Goal: Information Seeking & Learning: Check status

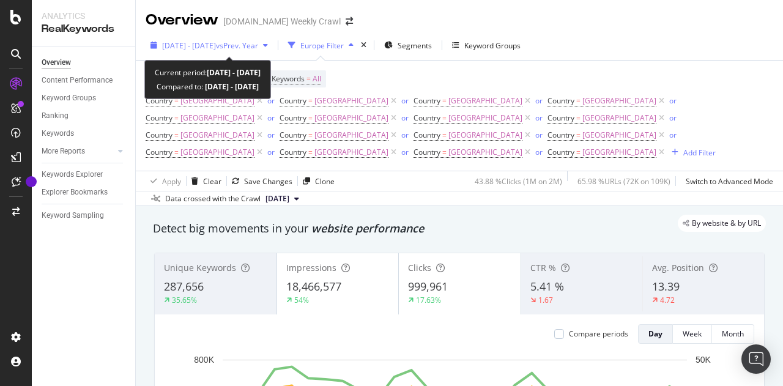
click at [268, 51] on div "[DATE] - [DATE] vs Prev. Year" at bounding box center [209, 45] width 127 height 18
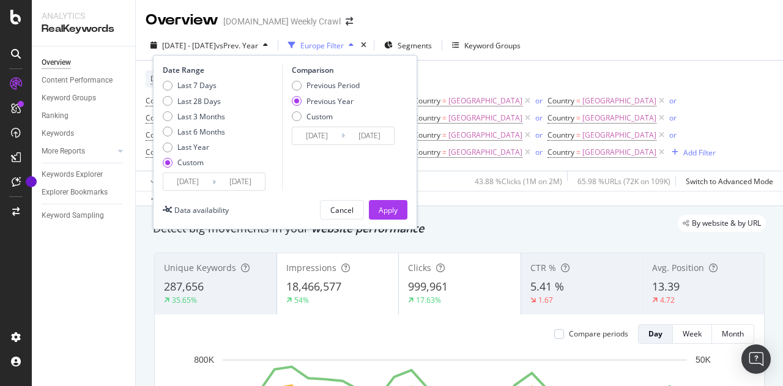
click at [205, 174] on input "[DATE]" at bounding box center [187, 181] width 49 height 17
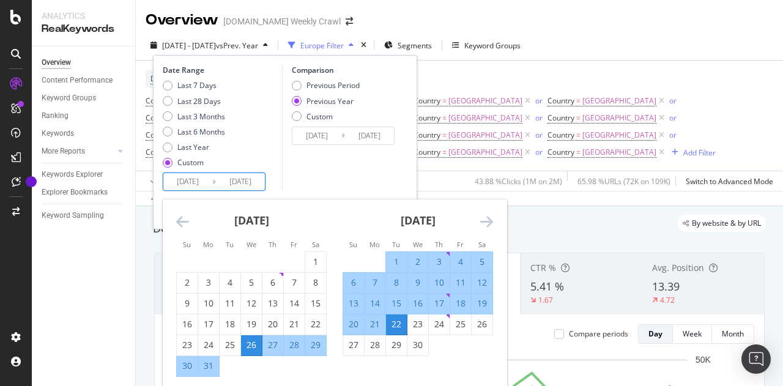
click at [481, 214] on icon "Move forward to switch to the next month." at bounding box center [486, 221] width 13 height 15
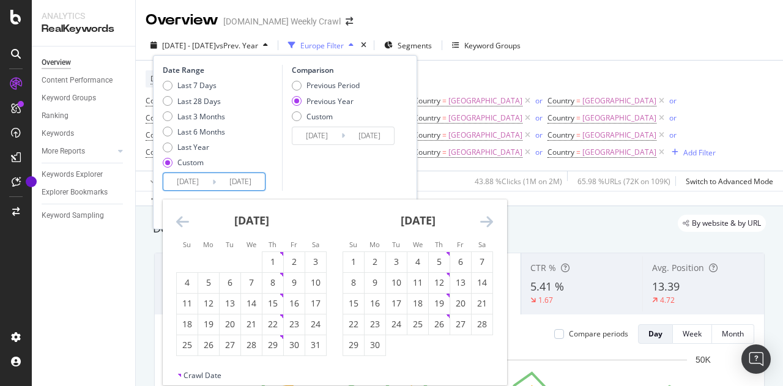
click at [481, 214] on icon "Move forward to switch to the next month." at bounding box center [486, 221] width 13 height 15
click at [456, 257] on div "1" at bounding box center [460, 262] width 21 height 12
type input "[DATE]"
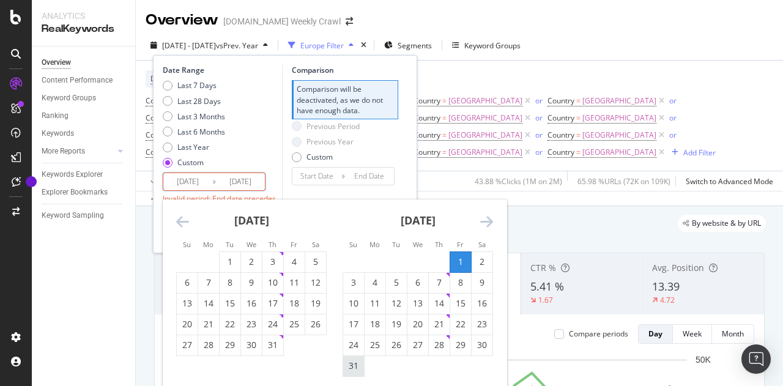
click at [355, 367] on div "31" at bounding box center [353, 366] width 21 height 12
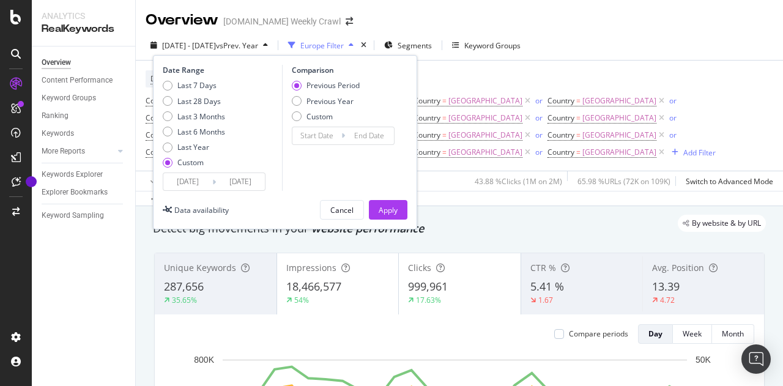
type input "[DATE]"
click at [309, 100] on div "Previous Year" at bounding box center [329, 101] width 47 height 10
type input "[DATE]"
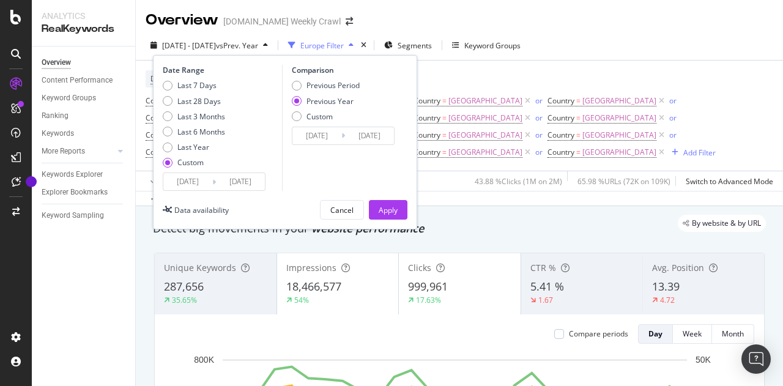
type input "[DATE]"
click at [395, 207] on div "Apply" at bounding box center [388, 210] width 19 height 10
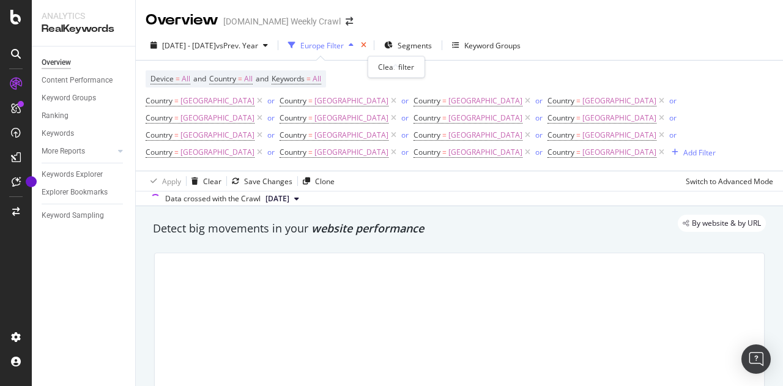
click at [366, 42] on icon "times" at bounding box center [364, 45] width 6 height 7
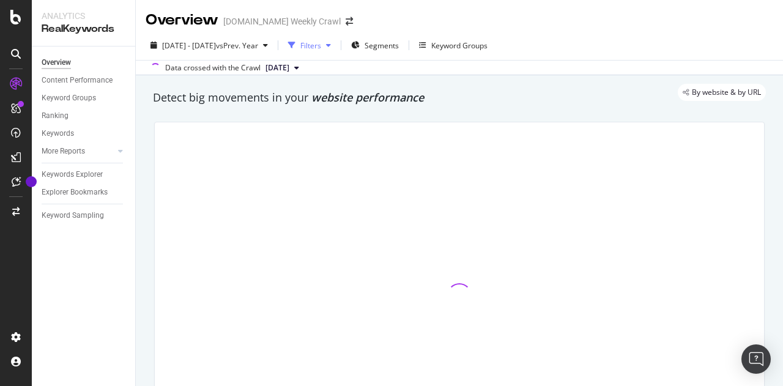
click at [336, 51] on div "Filters" at bounding box center [309, 45] width 53 height 18
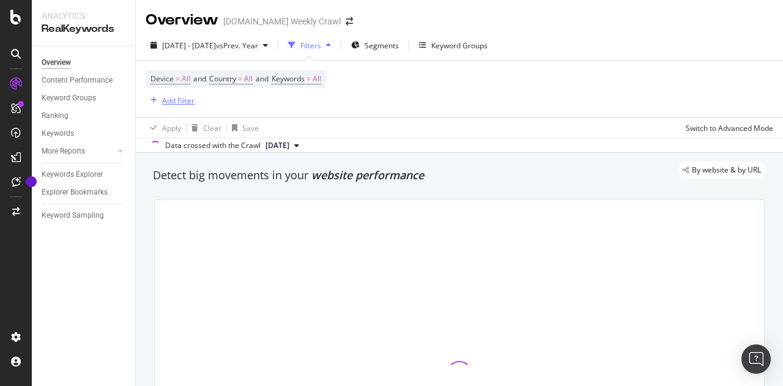
click at [173, 106] on div "Add Filter" at bounding box center [170, 100] width 49 height 13
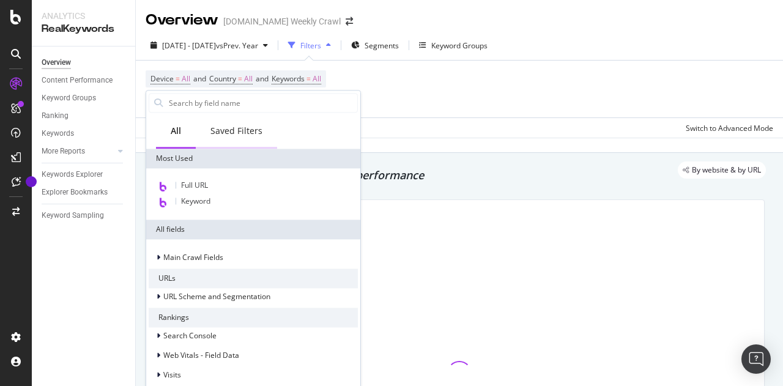
click at [251, 130] on div "Saved Filters" at bounding box center [236, 131] width 52 height 12
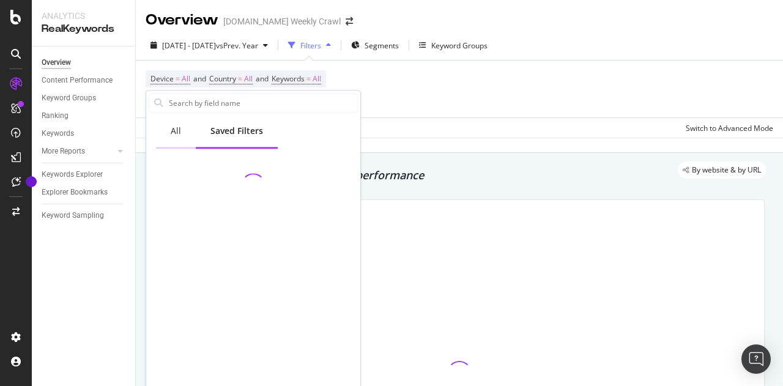
click at [177, 132] on div "All" at bounding box center [176, 131] width 10 height 12
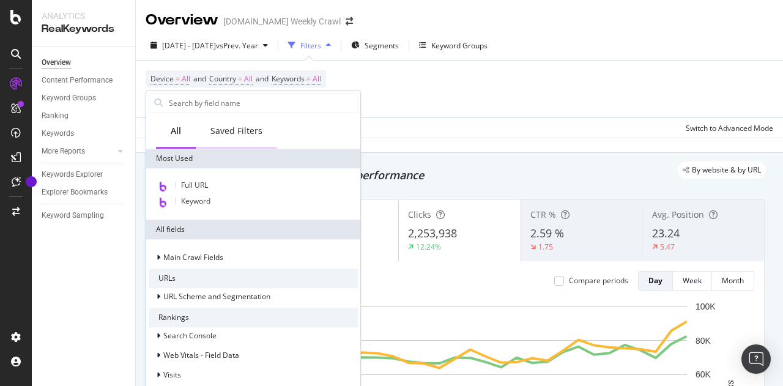
click at [236, 142] on div "Saved Filters" at bounding box center [236, 132] width 81 height 34
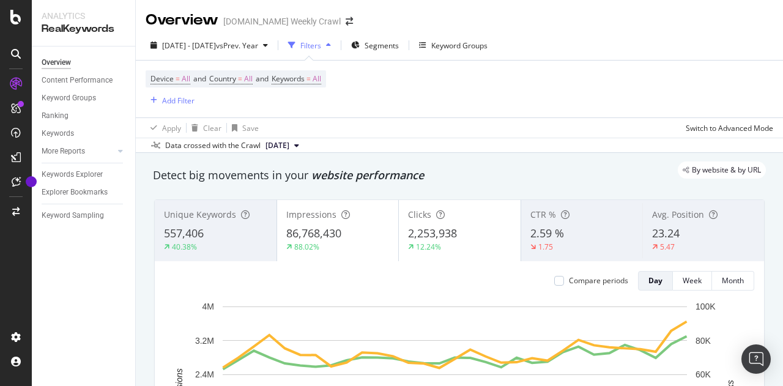
click at [459, 105] on div "Device = All and Country = All and Keywords = All Add Filter" at bounding box center [460, 89] width 628 height 57
click at [171, 98] on div "Add Filter" at bounding box center [178, 100] width 32 height 10
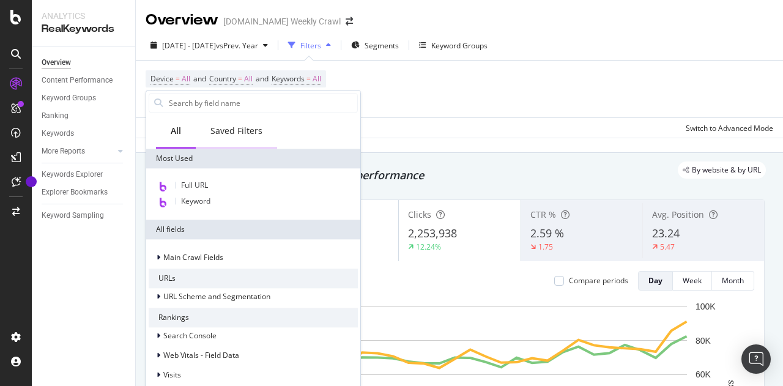
click at [235, 133] on div "Saved Filters" at bounding box center [236, 131] width 52 height 12
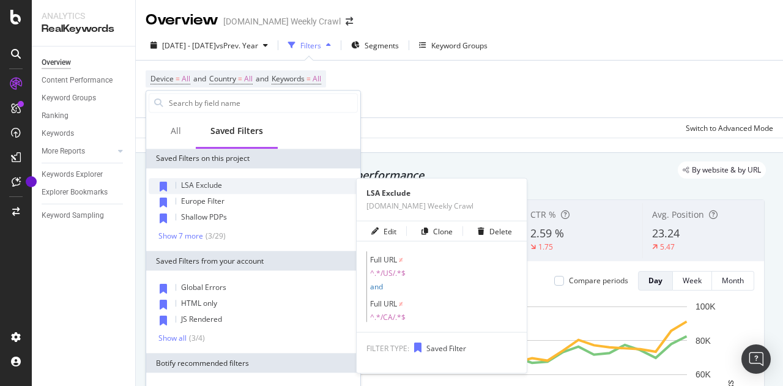
click at [226, 188] on div "LSA Exclude" at bounding box center [253, 186] width 209 height 16
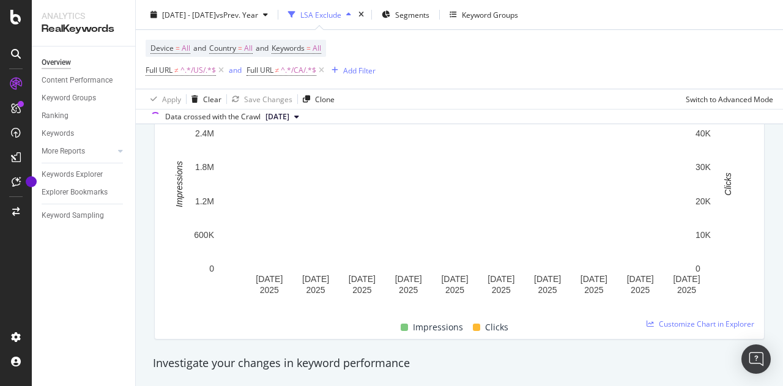
scroll to position [133, 0]
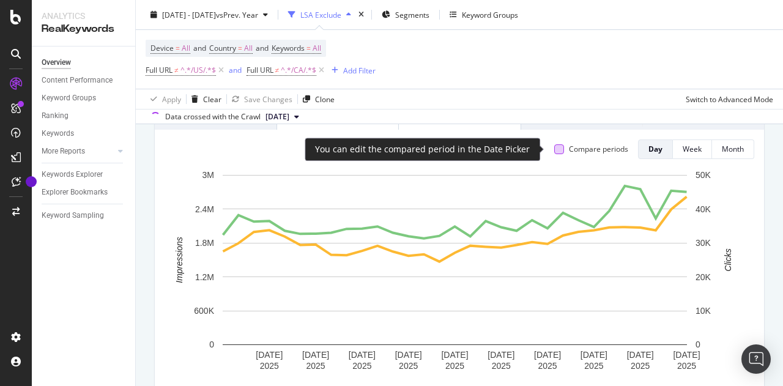
click at [554, 151] on div at bounding box center [559, 149] width 10 height 10
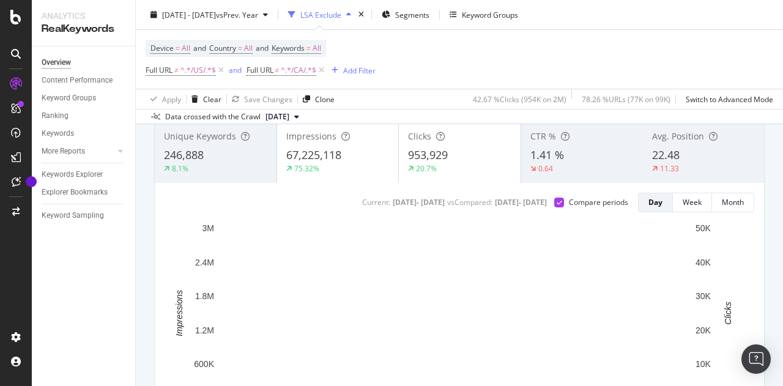
scroll to position [81, 0]
